Goal: Check status: Check status

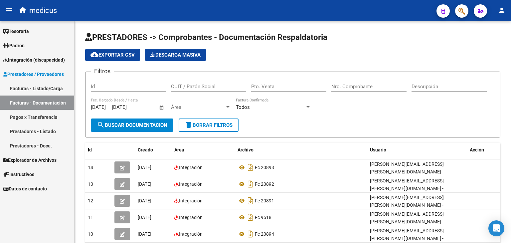
click at [24, 59] on span "Integración (discapacidad)" at bounding box center [34, 59] width 62 height 7
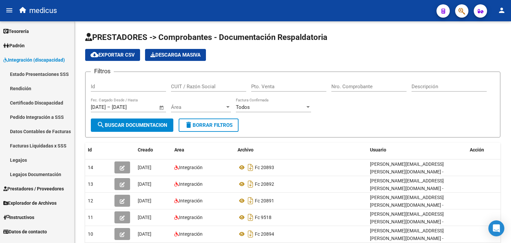
click at [36, 201] on span "Explorador de Archivos" at bounding box center [29, 202] width 53 height 7
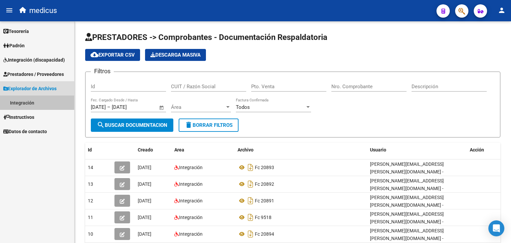
click at [28, 101] on link "Integración" at bounding box center [37, 102] width 74 height 14
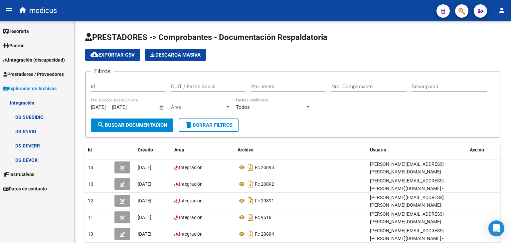
click at [35, 117] on link "DS.SUBSIDIO" at bounding box center [37, 117] width 74 height 14
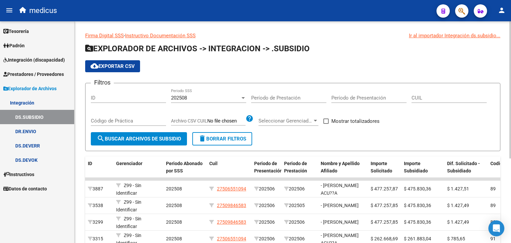
click at [425, 95] on input "CUIL" at bounding box center [449, 98] width 75 height 6
paste input "20-52327835-6"
type input "20-52327835-6"
click at [174, 137] on span "search Buscar Archivos de Subsidio" at bounding box center [139, 139] width 84 height 6
